Goal: Book appointment/travel/reservation

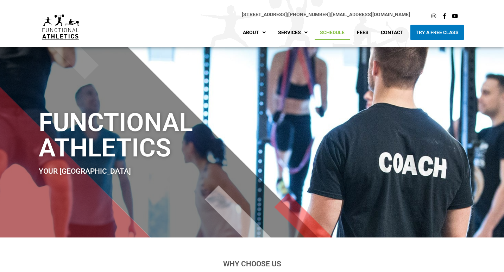
click at [337, 31] on link "Schedule" at bounding box center [332, 32] width 35 height 15
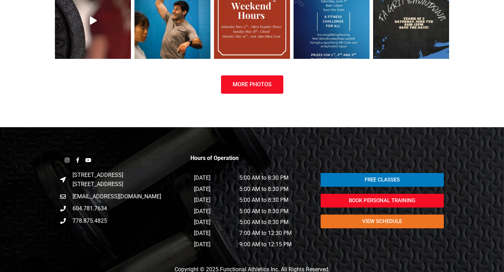
scroll to position [906, 0]
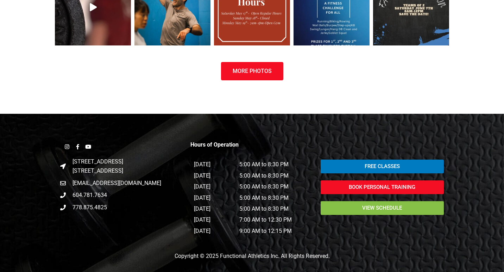
click at [340, 205] on span "view schedule" at bounding box center [382, 207] width 106 height 5
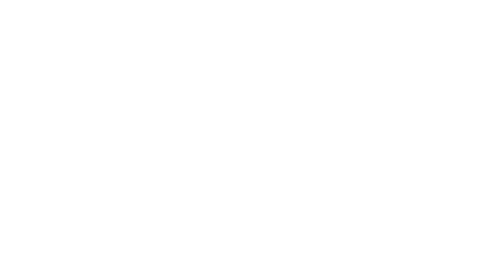
scroll to position [331, 0]
